Goal: Information Seeking & Learning: Find specific fact

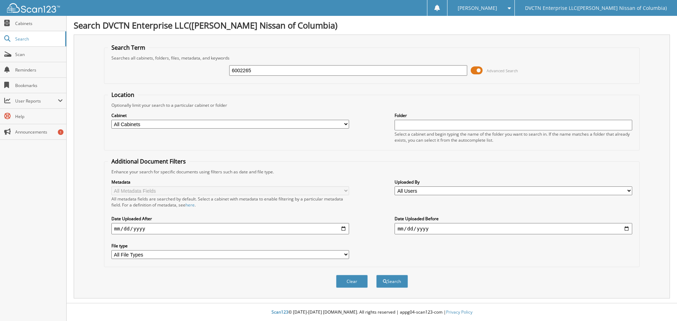
type input "6002265"
click at [376, 275] on button "Search" at bounding box center [392, 281] width 32 height 13
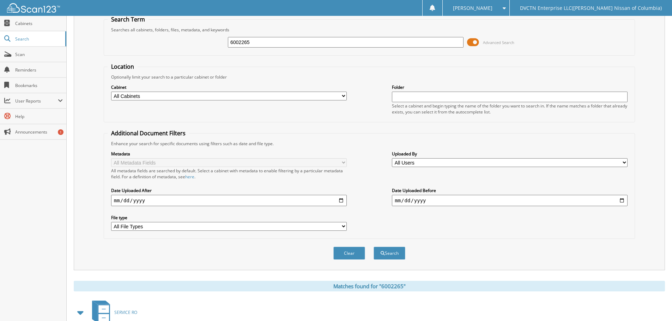
scroll to position [100, 0]
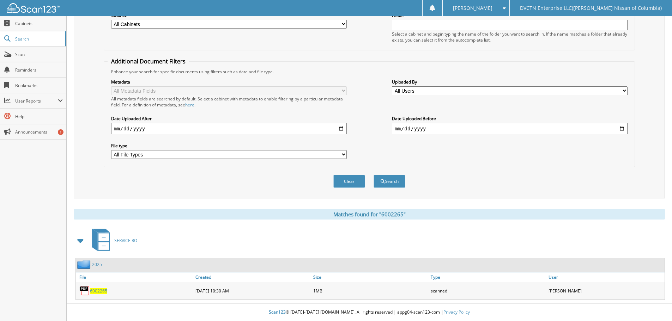
click at [102, 294] on div "6002265" at bounding box center [135, 291] width 118 height 14
click at [96, 294] on div "6002265" at bounding box center [135, 291] width 118 height 14
click at [99, 290] on span "6002265" at bounding box center [98, 291] width 17 height 6
